Goal: Information Seeking & Learning: Learn about a topic

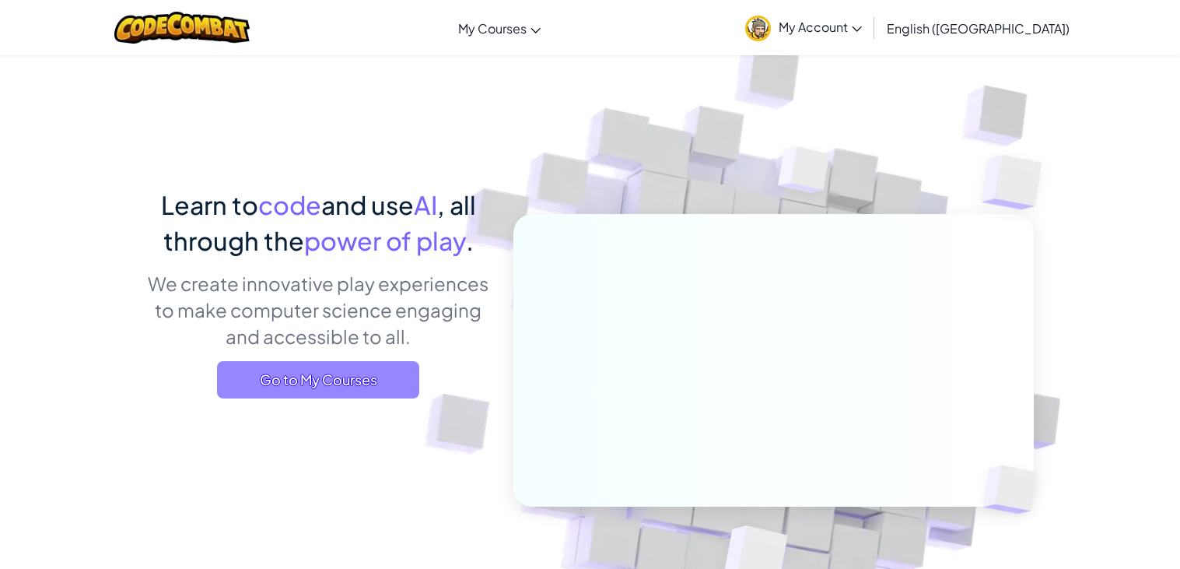
click at [374, 379] on span "Go to My Courses" at bounding box center [318, 379] width 202 height 37
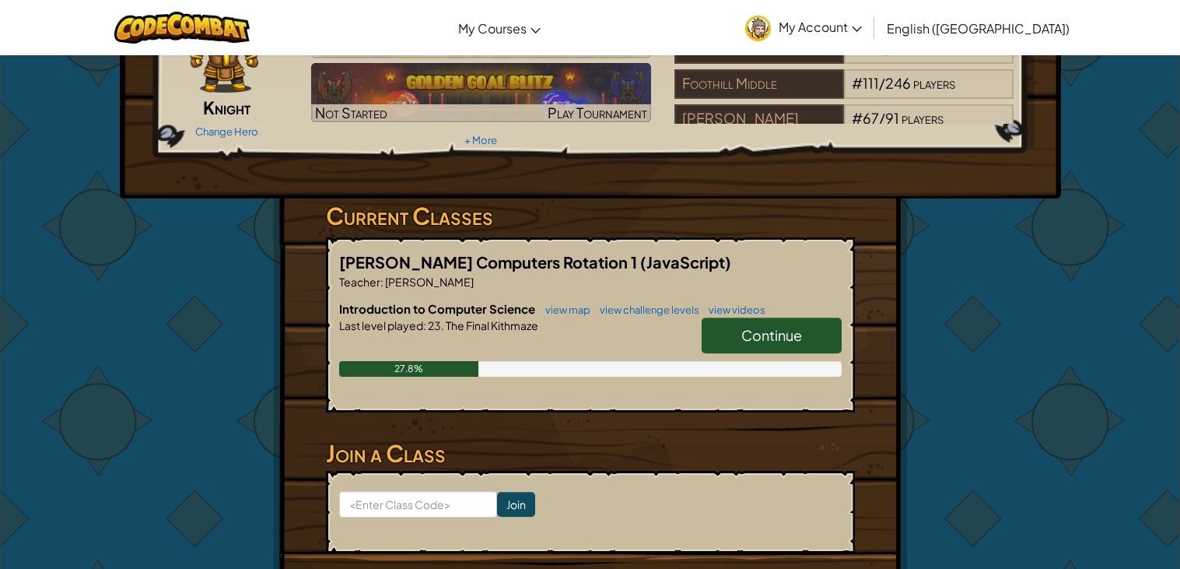
scroll to position [107, 0]
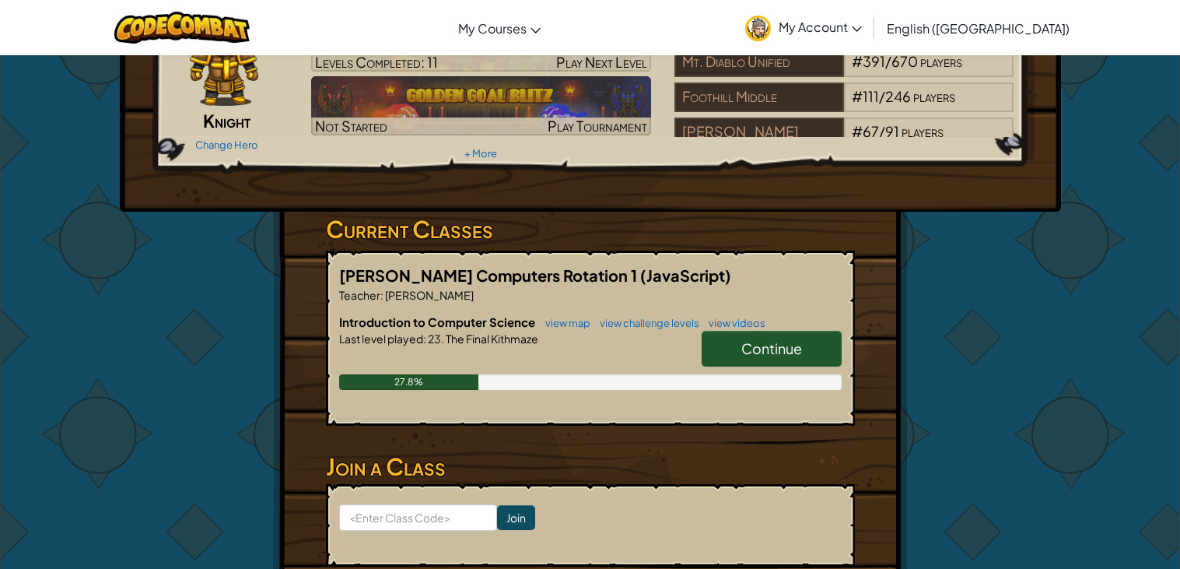
click at [792, 363] on link "Continue" at bounding box center [772, 349] width 140 height 36
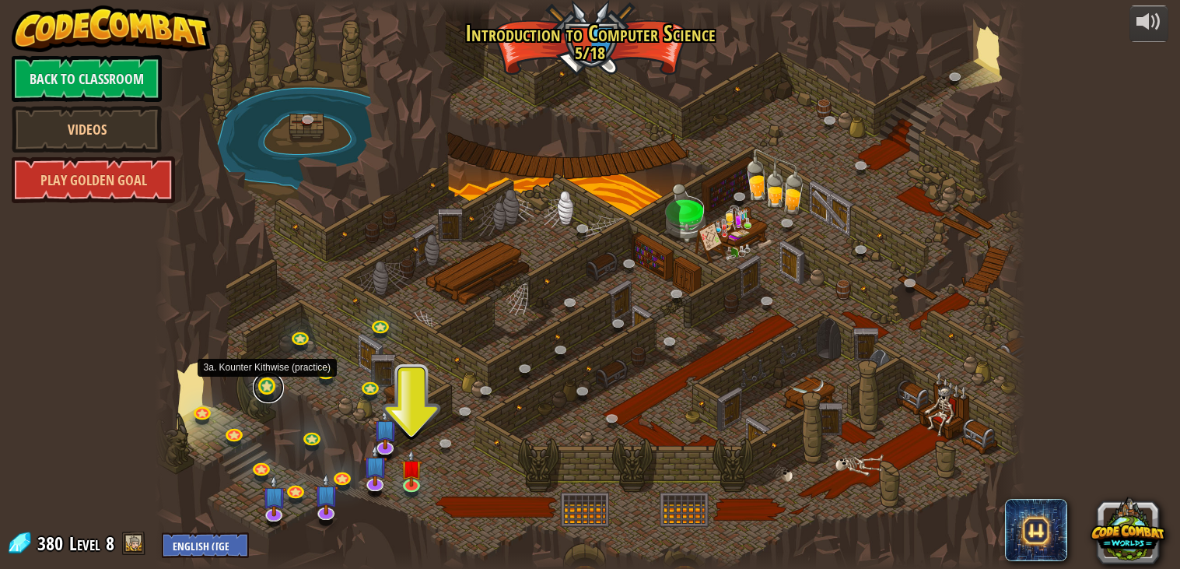
click at [261, 381] on link at bounding box center [268, 387] width 31 height 31
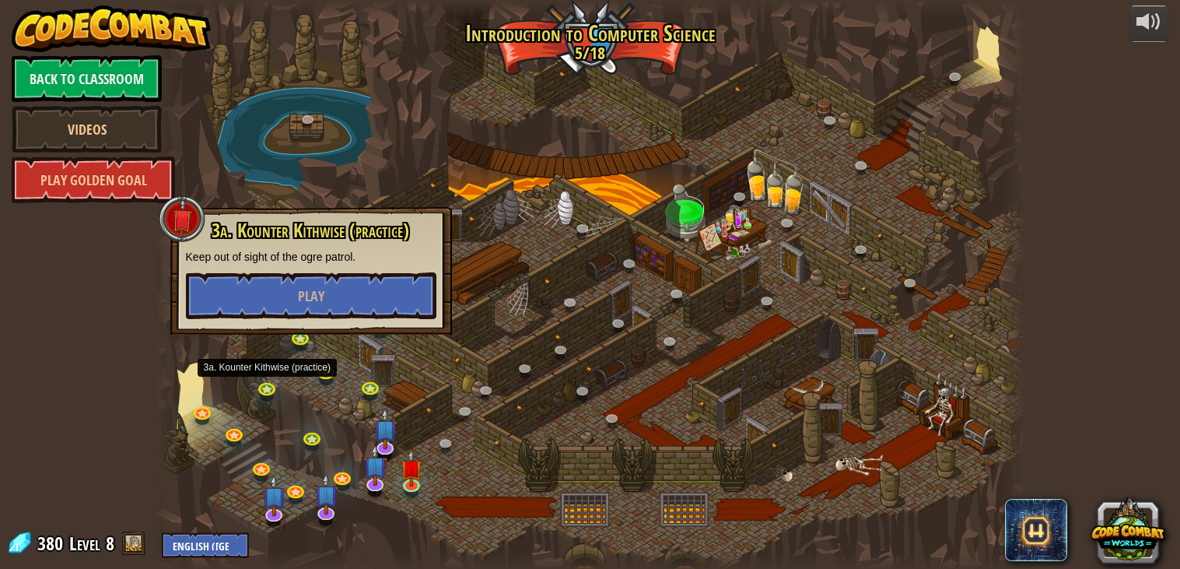
click at [1060, 378] on div "powered by Back to Classroom Videos Play Golden Goal 25. Kithgard Gates (Locked…" at bounding box center [590, 284] width 1180 height 569
click at [942, 336] on div at bounding box center [590, 284] width 871 height 569
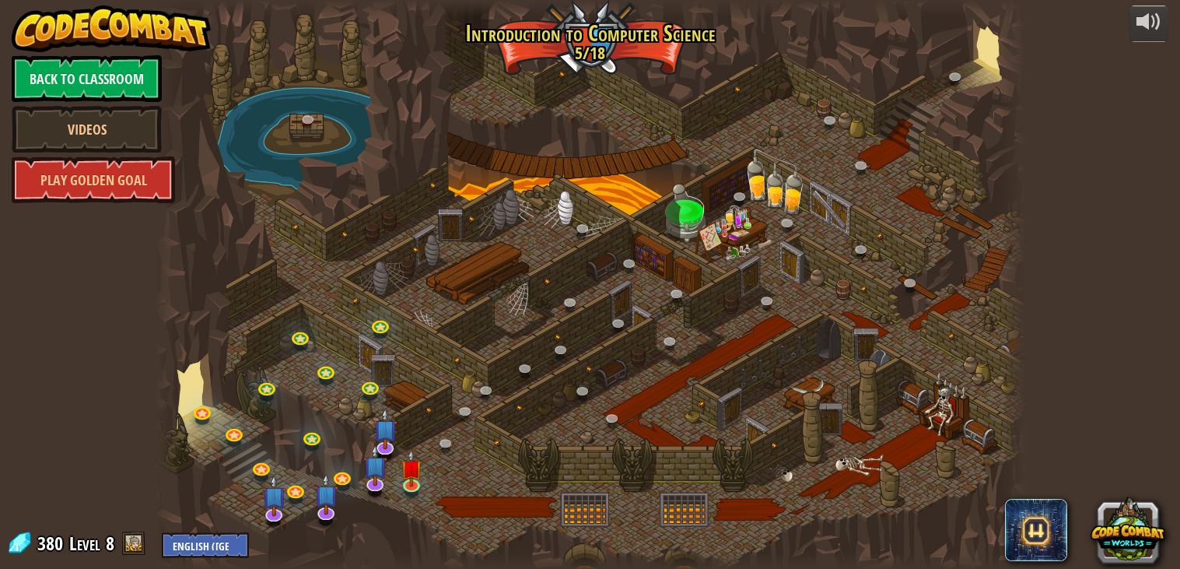
drag, startPoint x: 831, startPoint y: 197, endPoint x: 907, endPoint y: 323, distance: 147.3
click at [859, 294] on div at bounding box center [590, 284] width 871 height 569
click at [934, 335] on div at bounding box center [590, 284] width 871 height 569
click at [149, 479] on div "powered by Back to Classroom Videos Play Golden Goal 25. Kithgard Gates (Locked…" at bounding box center [590, 284] width 1180 height 569
click at [121, 59] on link "Back to Classroom" at bounding box center [87, 78] width 150 height 47
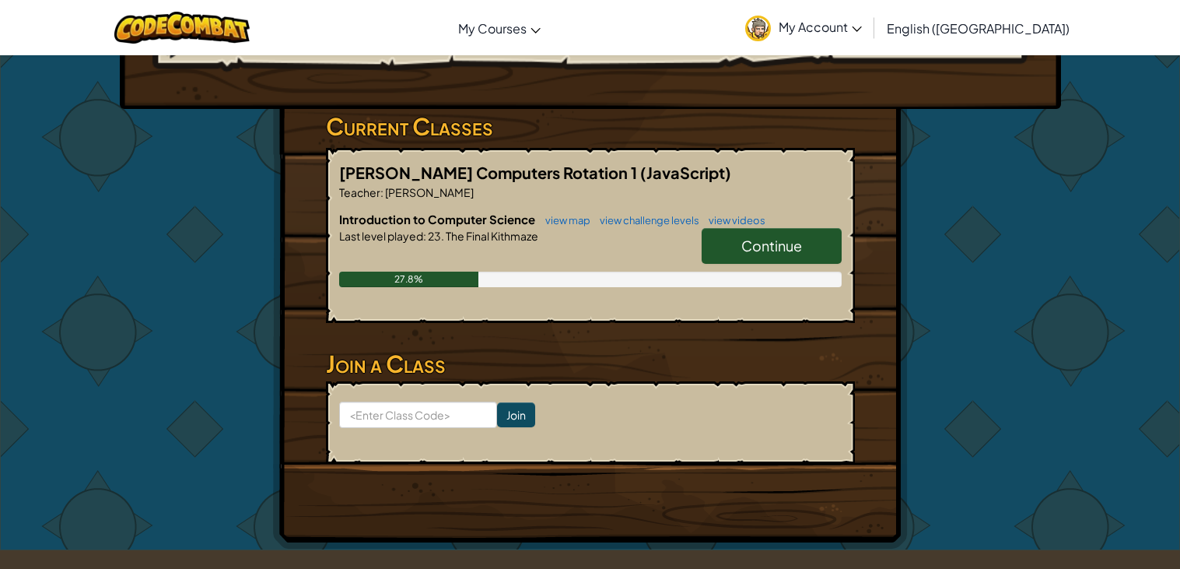
scroll to position [228, 0]
